Goal: Transaction & Acquisition: Purchase product/service

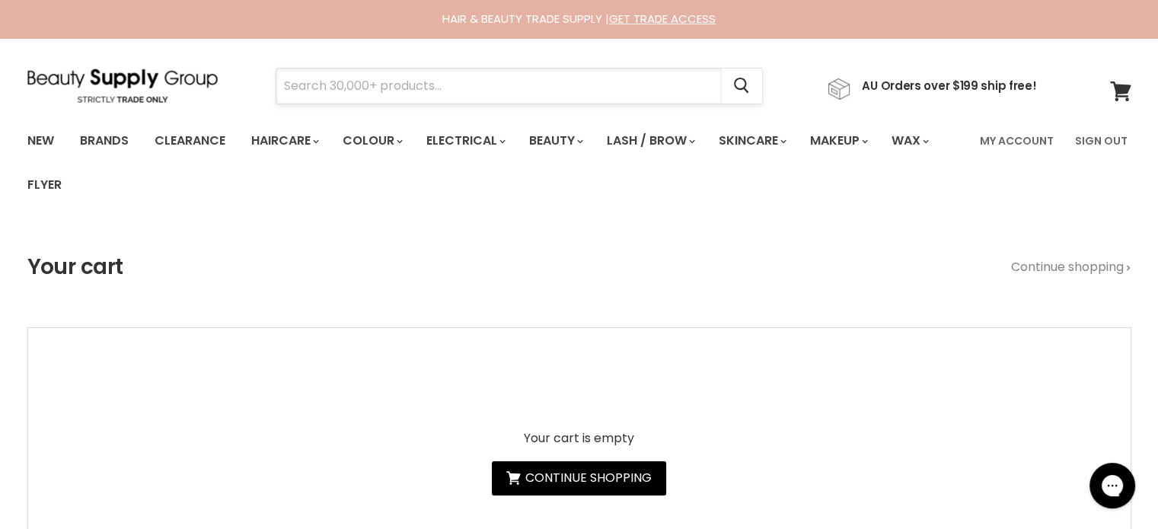
paste input "milk_shake Whipped Cream Leave-In Foam"
type input "milk_shake Whipped Cream Leave-In Foam"
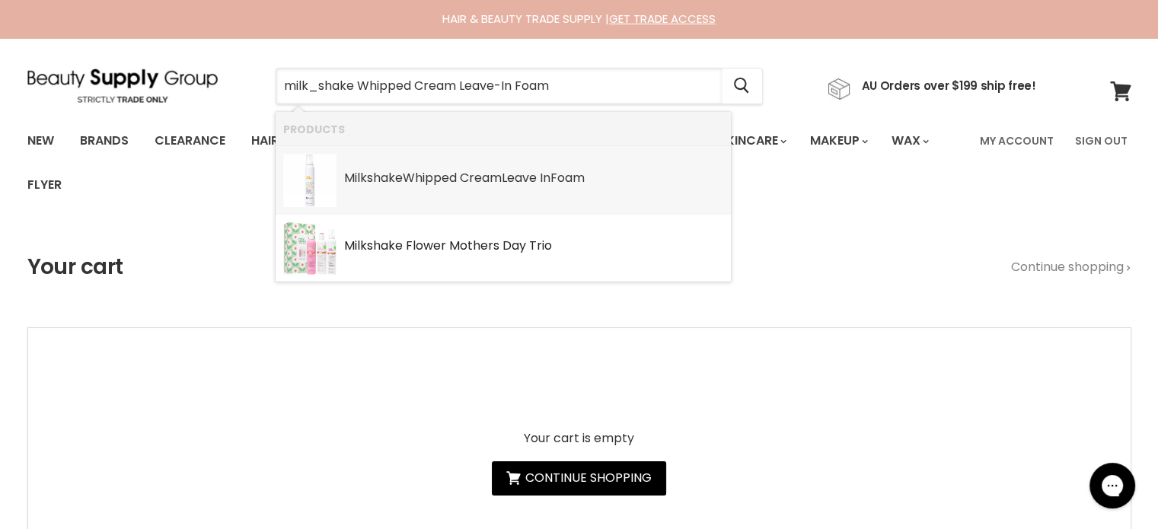
click at [445, 183] on b "Whipped" at bounding box center [430, 178] width 54 height 18
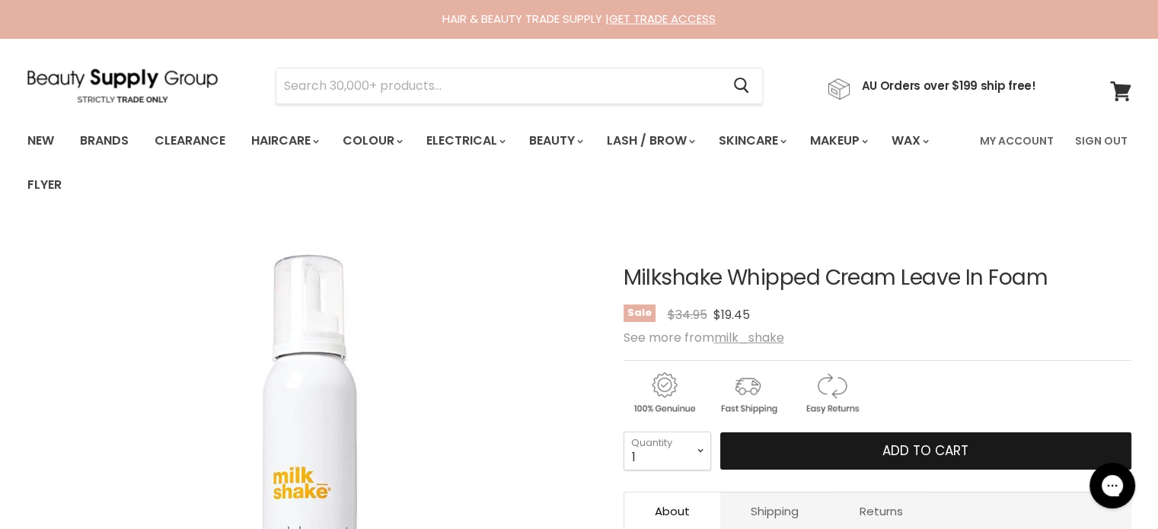
click at [914, 453] on span "Add to cart" at bounding box center [925, 451] width 86 height 18
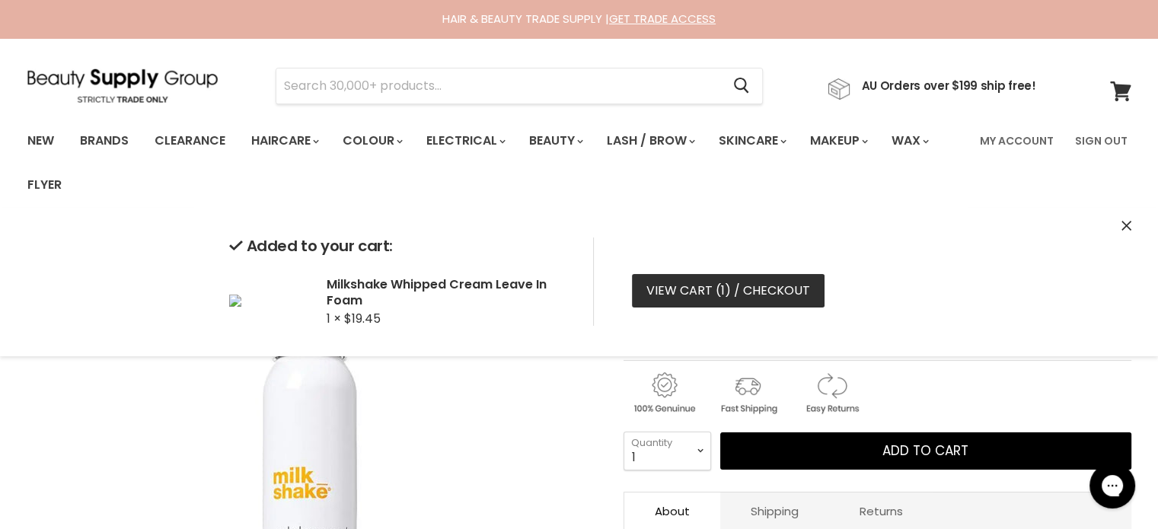
click at [659, 285] on link "View cart ( 1 ) / Checkout" at bounding box center [728, 291] width 193 height 34
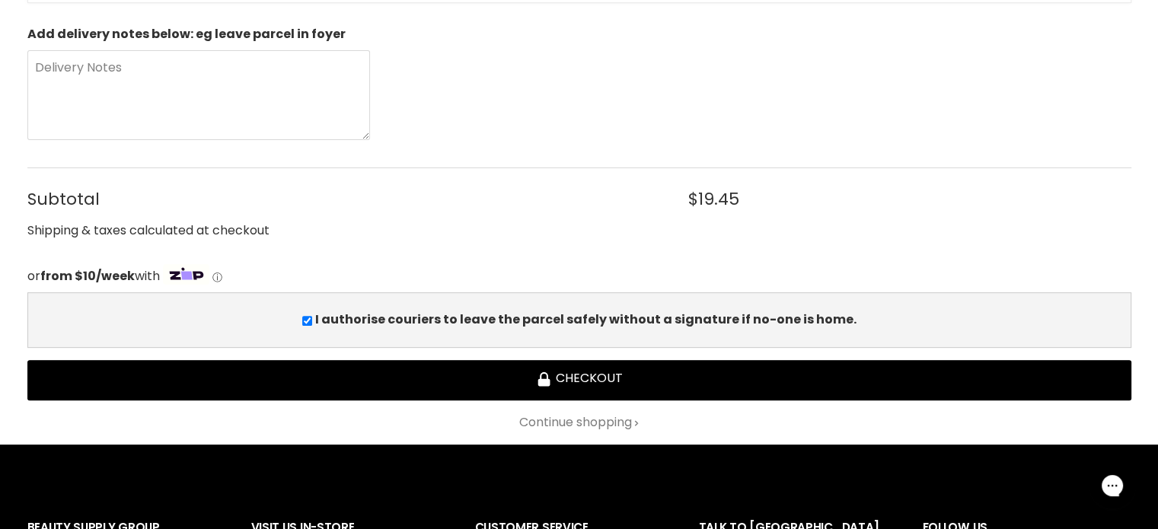
scroll to position [457, 0]
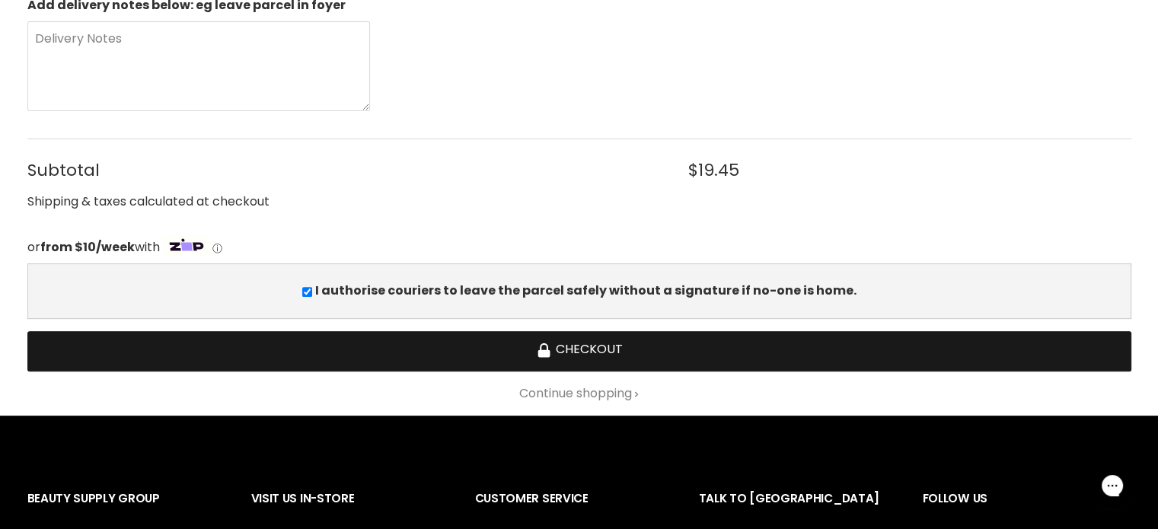
click at [490, 353] on button "Checkout" at bounding box center [579, 351] width 1104 height 40
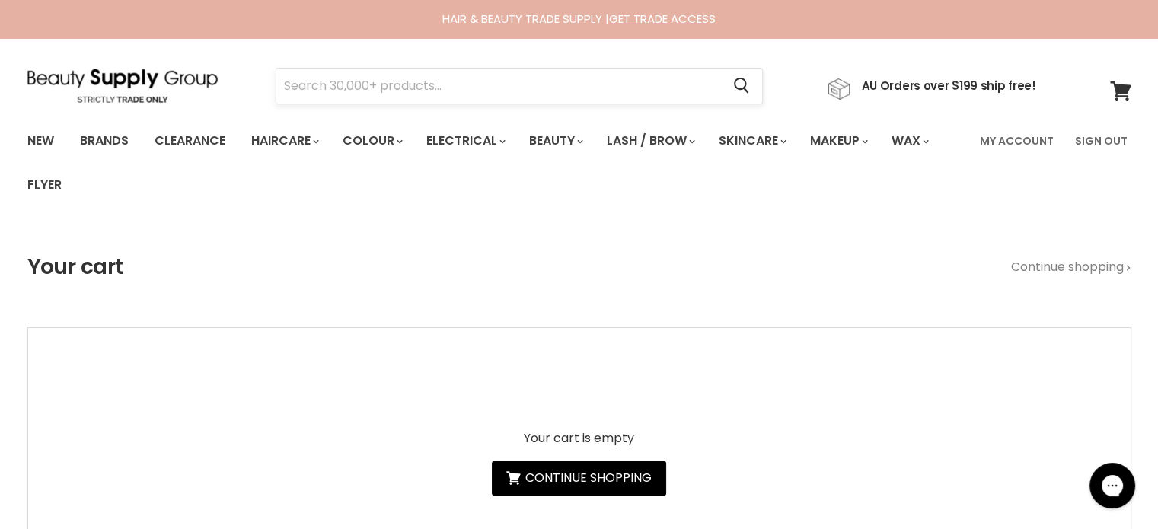
click at [330, 78] on input "Search" at bounding box center [498, 86] width 445 height 35
paste input "Silk oil of Morocco Argan Volumising Shampoo 1L"
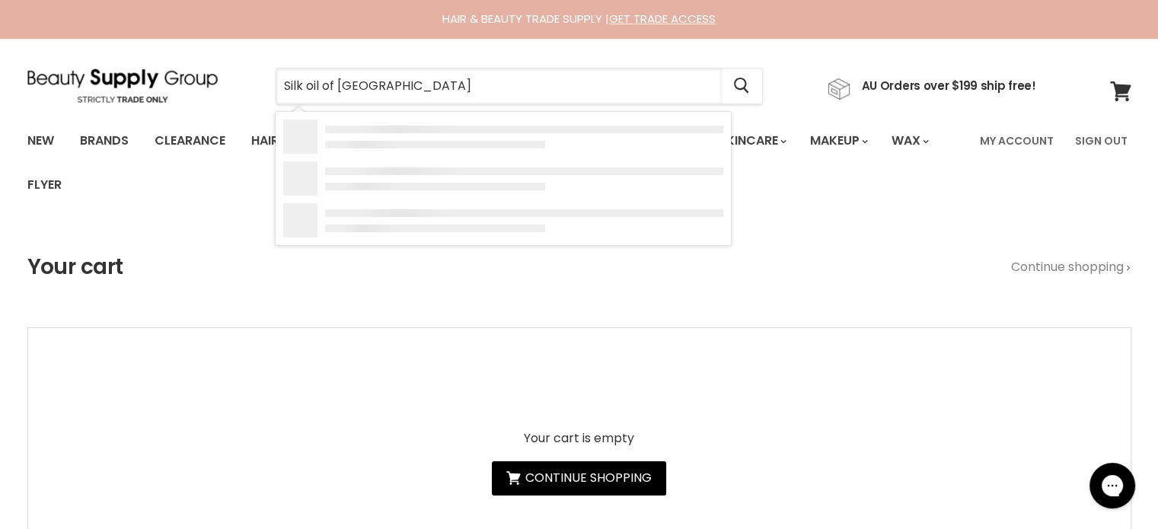
type input "Silk oil of [GEOGRAPHIC_DATA]"
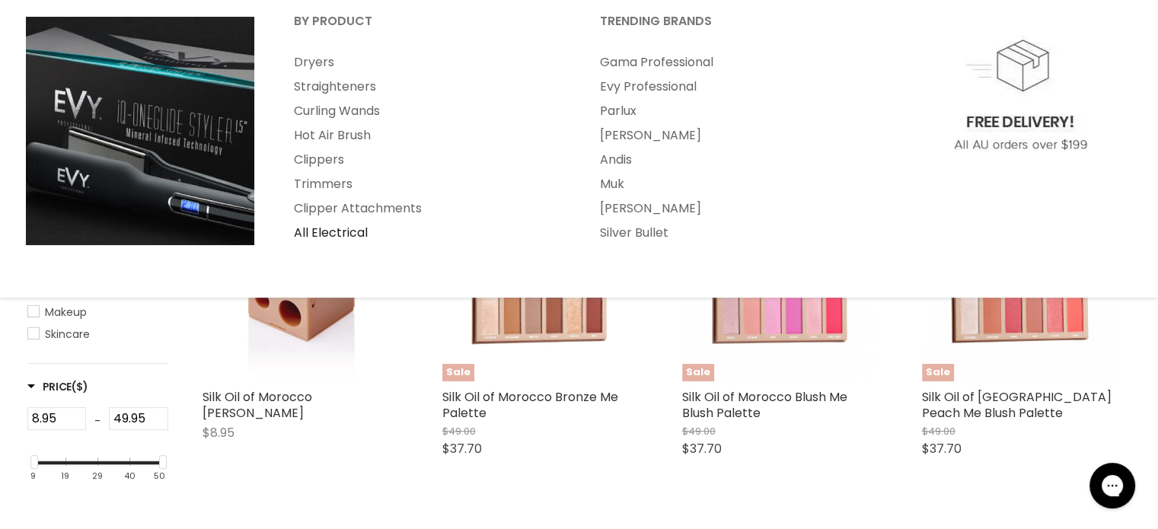
scroll to position [228, 0]
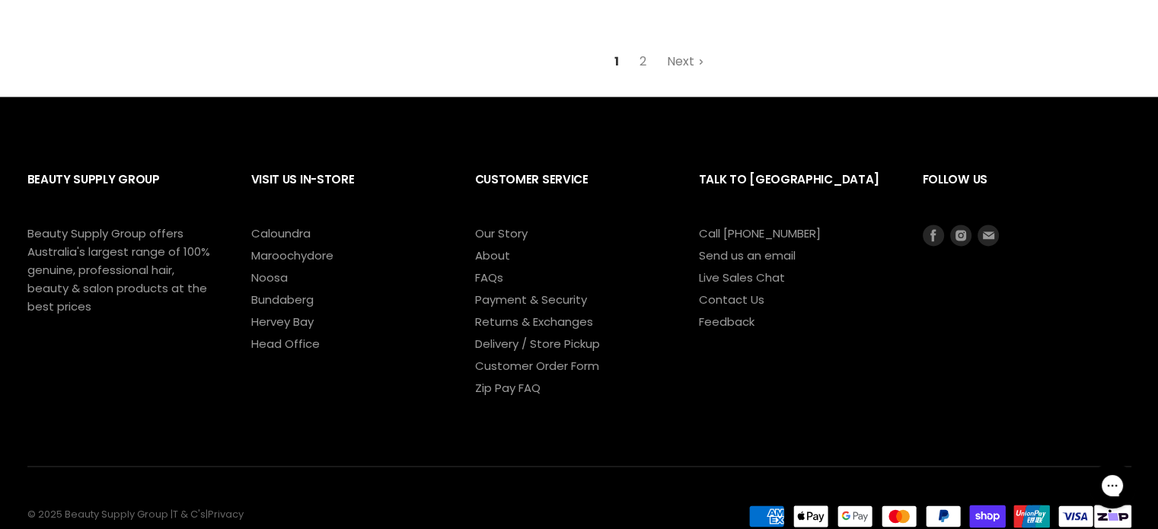
click at [672, 62] on link "Next" at bounding box center [686, 61] width 54 height 27
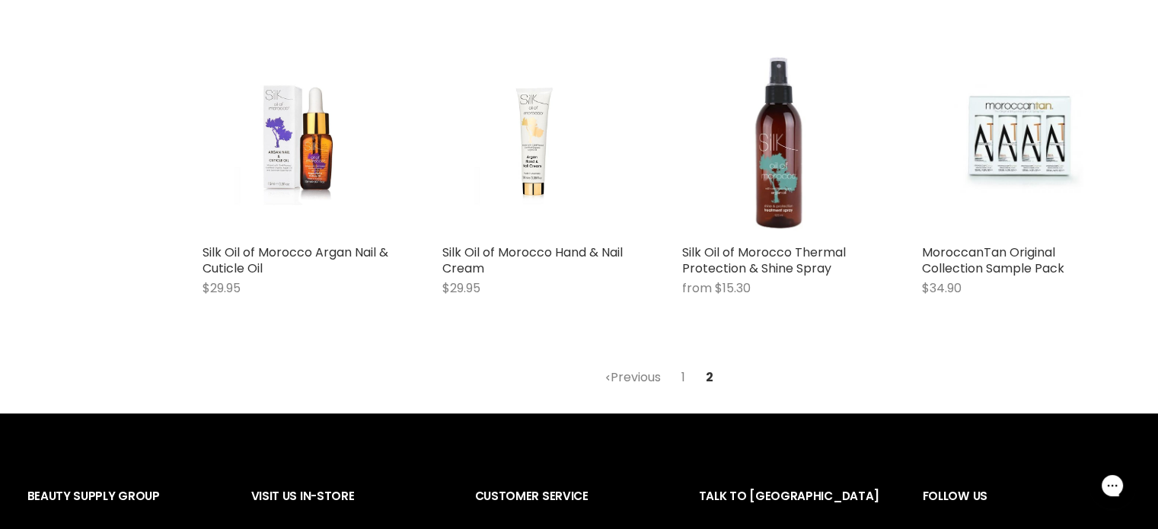
scroll to position [1350, 0]
